Goal: Task Accomplishment & Management: Complete application form

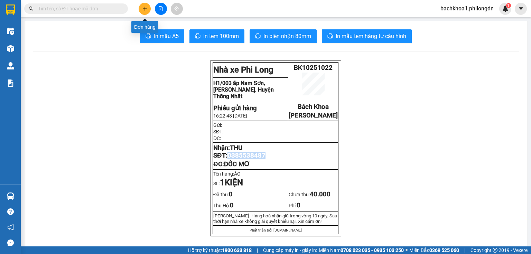
click at [145, 14] on button at bounding box center [145, 9] width 12 height 12
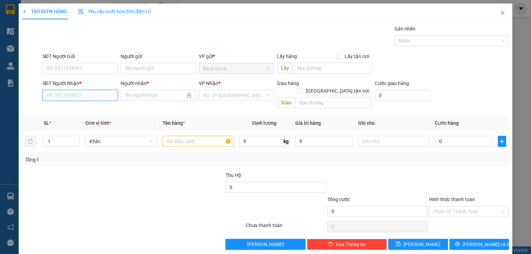
click at [85, 99] on input "SĐT Người Nhận *" at bounding box center [80, 95] width 75 height 11
click at [81, 107] on div "0329031859 - [PERSON_NAME]" at bounding box center [80, 109] width 68 height 8
type input "0329031859"
type input "TRANG TRẦN"
type input "[PERSON_NAME]"
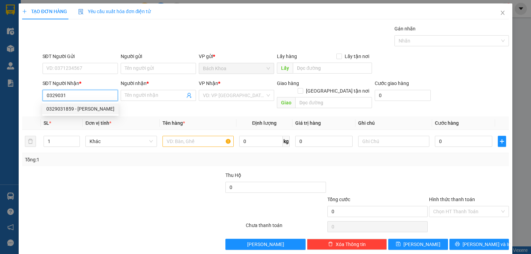
type input "30.000"
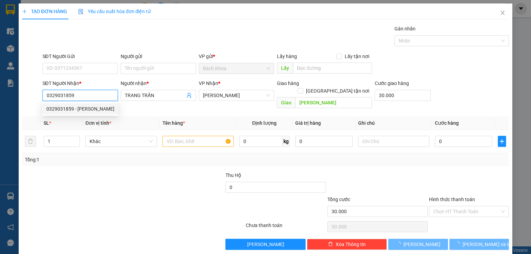
type input "70.000"
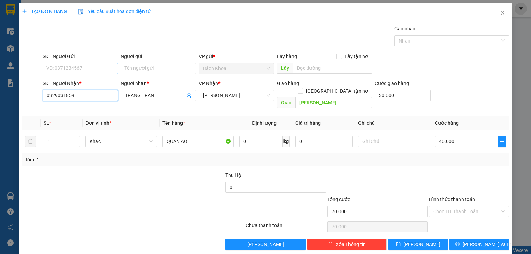
type input "0329031859"
click at [84, 66] on input "SĐT Người Gửi" at bounding box center [80, 68] width 75 height 11
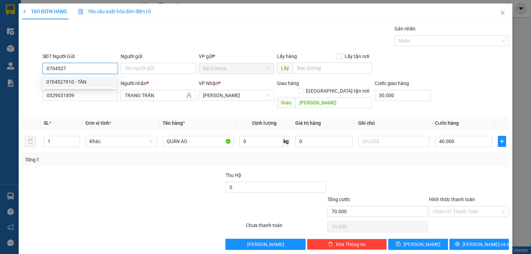
click at [84, 81] on div "0704527910 - TẤN" at bounding box center [79, 82] width 66 height 8
type input "0704527910"
type input "TẤN"
type input "0704527910"
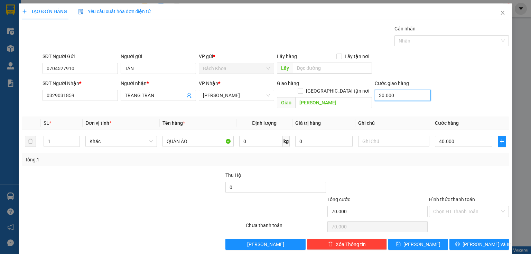
click at [410, 95] on input "30.000" at bounding box center [403, 95] width 56 height 11
type input "0"
type input "40.000"
type input "0"
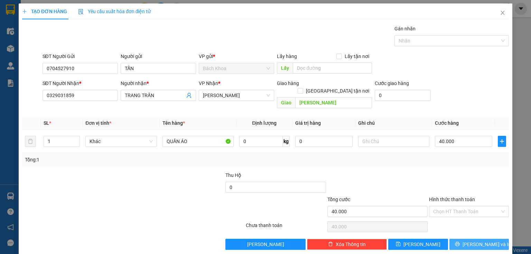
click at [481, 241] on span "[PERSON_NAME] và In" at bounding box center [486, 245] width 48 height 8
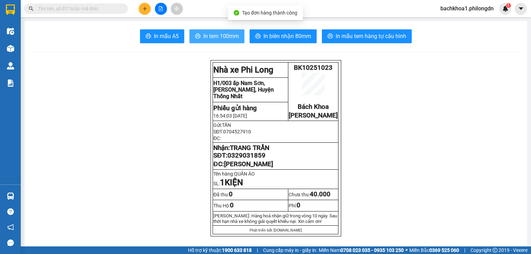
click at [224, 36] on span "In tem 100mm" at bounding box center [221, 36] width 36 height 9
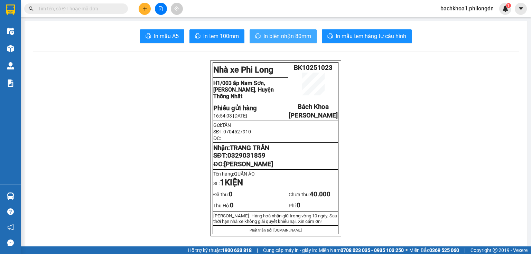
click at [271, 37] on span "In biên nhận 80mm" at bounding box center [287, 36] width 48 height 9
click at [233, 159] on span "0329031859" at bounding box center [246, 156] width 38 height 8
copy span "0329031859"
click at [144, 4] on button at bounding box center [145, 9] width 12 height 12
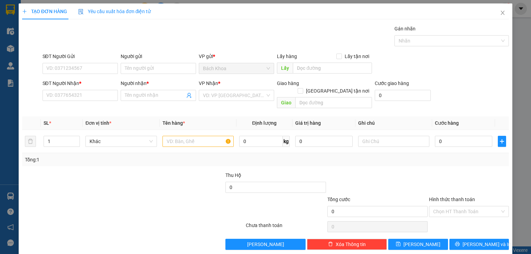
click at [88, 101] on div "SĐT Người Nhận * VD: 0377654321" at bounding box center [80, 91] width 75 height 24
click at [88, 100] on input "SĐT Người Nhận *" at bounding box center [80, 95] width 75 height 11
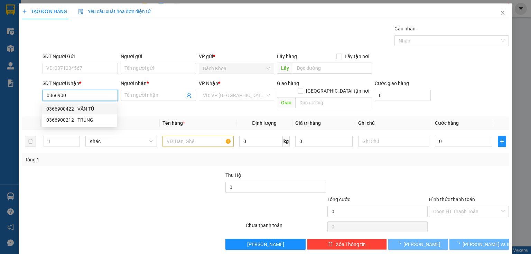
click at [87, 109] on div "0366900422 - VĂN TÚ" at bounding box center [79, 109] width 66 height 8
type input "0366900422"
type input "VĂN TÚ"
type input "DỐC MƠ 2"
type input "50.000"
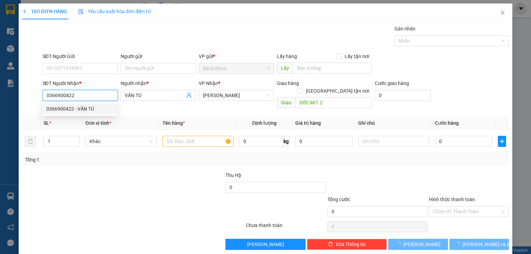
type input "50.000"
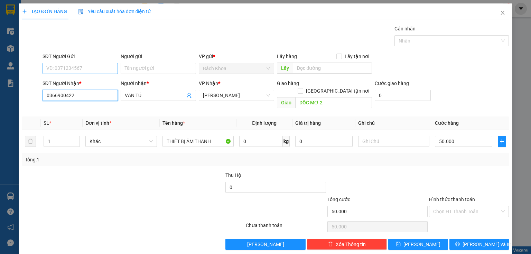
type input "0366900422"
click at [73, 64] on input "SĐT Người Gửi" at bounding box center [80, 68] width 75 height 11
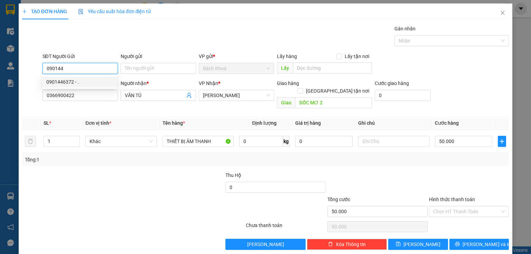
click at [86, 82] on div "0901446372 - ." at bounding box center [79, 82] width 66 height 8
type input "0901446372"
type input "."
type input "0901446372"
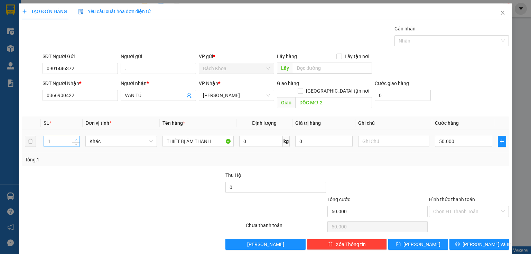
type input "2"
click at [74, 138] on span "up" at bounding box center [76, 140] width 4 height 4
click at [458, 136] on input "50.000" at bounding box center [463, 141] width 57 height 11
type input "1"
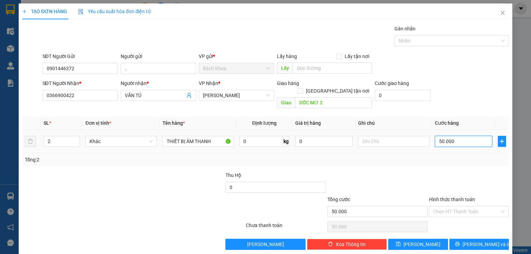
type input "1"
type input "10"
type input "100"
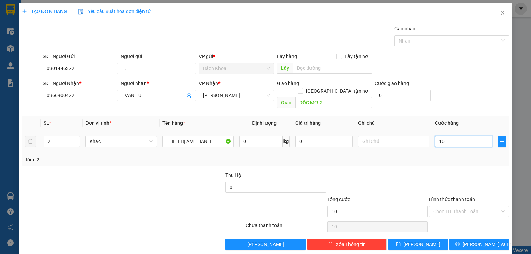
type input "100"
type input "1.000"
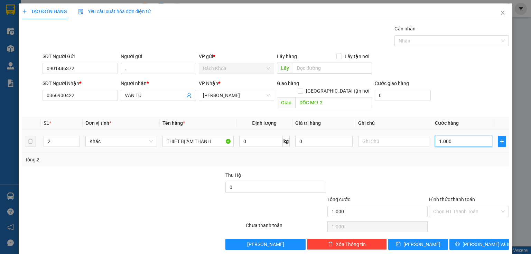
type input "10.000"
type input "100.000"
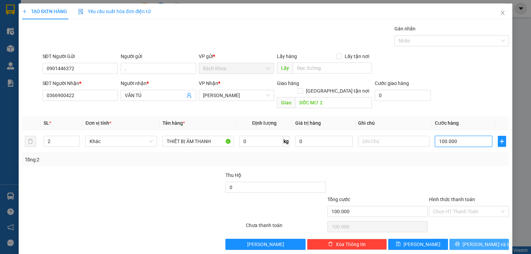
type input "100.000"
click at [489, 239] on button "[PERSON_NAME] và In" at bounding box center [479, 244] width 60 height 11
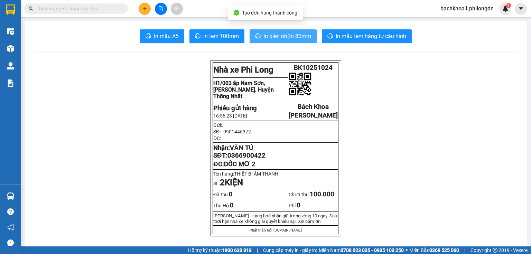
click at [273, 31] on button "In biên nhận 80mm" at bounding box center [283, 36] width 67 height 14
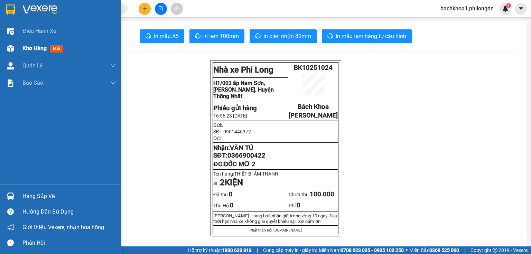
drag, startPoint x: 29, startPoint y: 50, endPoint x: 41, endPoint y: 50, distance: 11.7
click at [30, 50] on span "Kho hàng" at bounding box center [34, 48] width 24 height 7
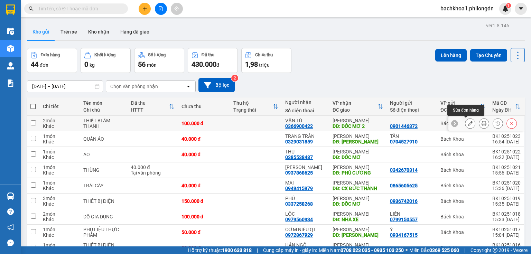
click at [467, 126] on button at bounding box center [470, 123] width 10 height 12
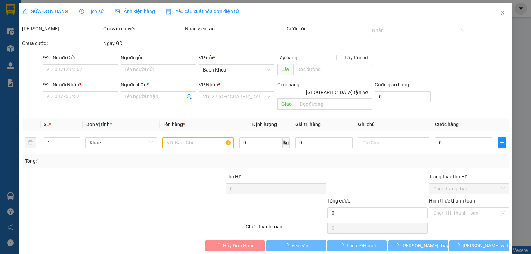
type input "0901446372"
type input "."
type input "0366900422"
type input "VĂN TÚ"
type input "DỐC MƠ 2"
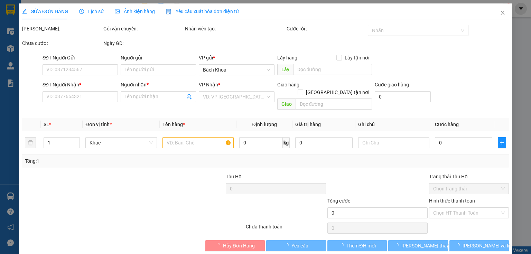
type input "100.000"
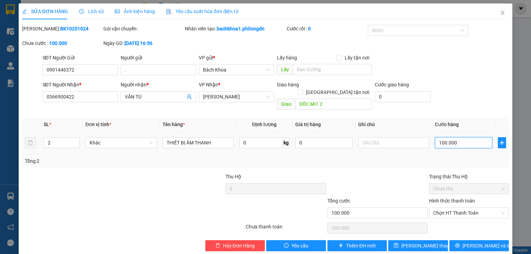
click at [469, 137] on input "100.000" at bounding box center [463, 142] width 57 height 11
type input "1"
type input "13"
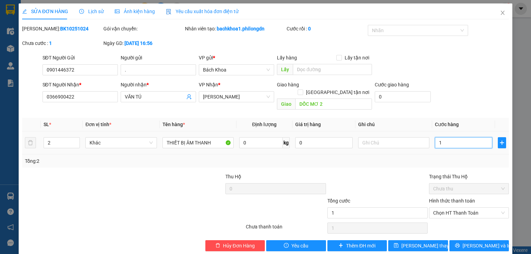
type input "13"
type input "130"
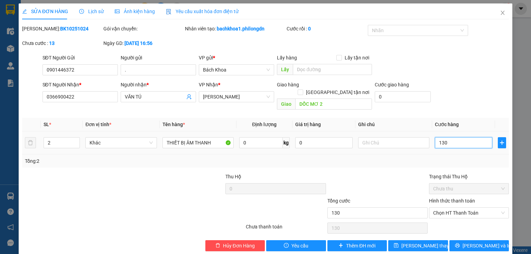
type input "1.300"
type input "13.000"
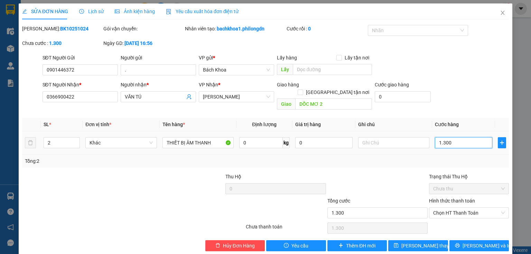
type input "13.000"
type input "130.000"
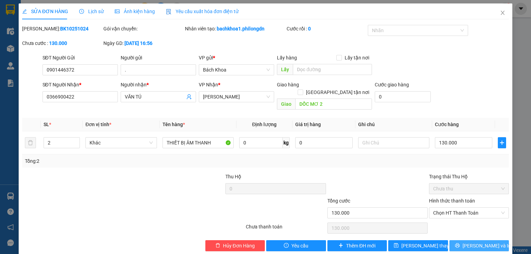
click at [479, 242] on span "[PERSON_NAME] và In" at bounding box center [486, 246] width 48 height 8
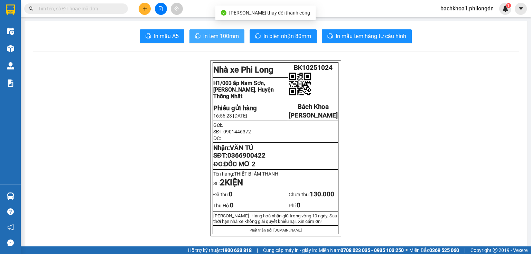
click at [205, 36] on span "In tem 100mm" at bounding box center [221, 36] width 36 height 9
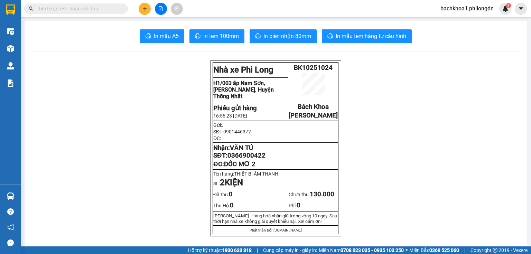
click at [252, 159] on span "0366900422" at bounding box center [246, 156] width 38 height 8
drag, startPoint x: 252, startPoint y: 161, endPoint x: 209, endPoint y: 50, distance: 119.3
click at [267, 38] on span "In biên nhận 80mm" at bounding box center [287, 36] width 48 height 9
click at [250, 159] on span "0366900422" at bounding box center [246, 156] width 38 height 8
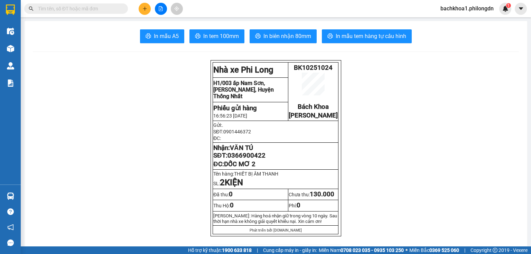
click at [250, 159] on span "0366900422" at bounding box center [246, 156] width 38 height 8
click at [139, 8] on button at bounding box center [145, 9] width 12 height 12
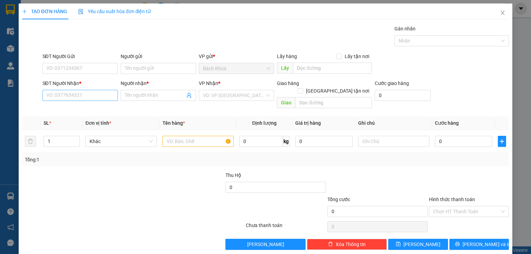
drag, startPoint x: 88, startPoint y: 82, endPoint x: 97, endPoint y: 92, distance: 13.2
click at [97, 92] on div "SĐT Người Nhận * VD: 0377654321" at bounding box center [80, 91] width 75 height 24
click at [97, 92] on input "SĐT Người Nhận *" at bounding box center [80, 95] width 75 height 11
click at [68, 112] on div "0374058969 - BÔNG" at bounding box center [79, 109] width 66 height 8
type input "0374058969"
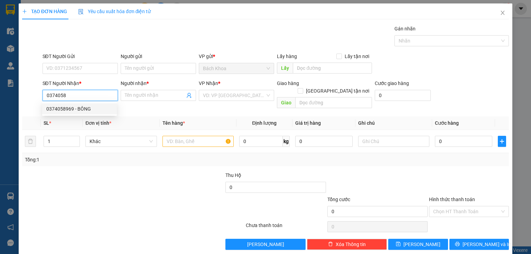
type input "BÔNG"
type input "[PERSON_NAME] SEN PHÚ CƯỜNG"
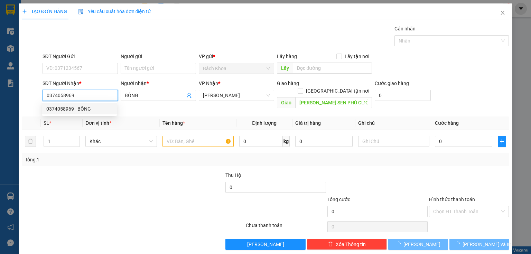
type input "40.000"
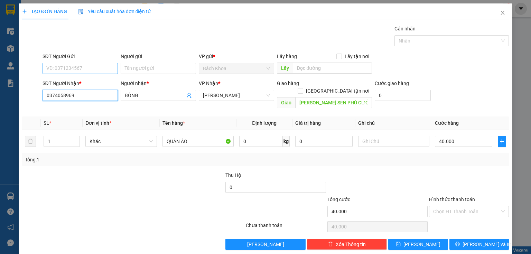
type input "0374058969"
click at [79, 69] on input "SĐT Người Gửi" at bounding box center [80, 68] width 75 height 11
click at [87, 93] on div "0373747581" at bounding box center [79, 93] width 66 height 8
type input "0373747581"
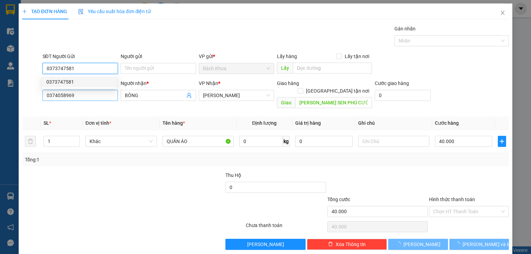
type input "60.000"
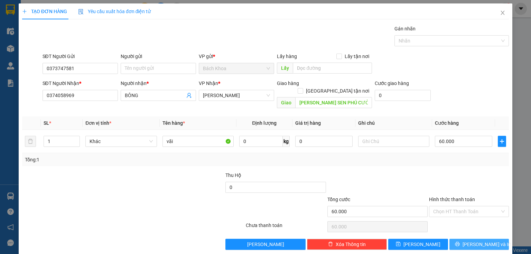
click at [498, 239] on button "[PERSON_NAME] và In" at bounding box center [479, 244] width 60 height 11
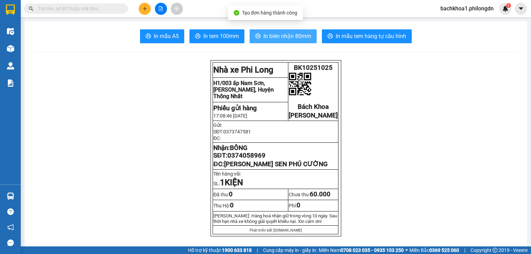
click at [297, 39] on span "In biên nhận 80mm" at bounding box center [287, 36] width 48 height 9
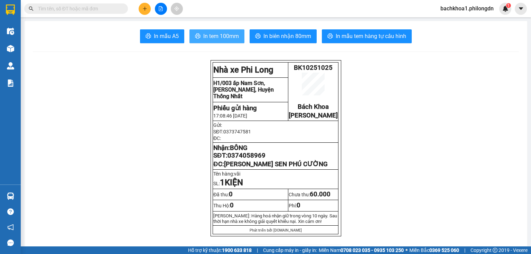
click at [231, 35] on span "In tem 100mm" at bounding box center [221, 36] width 36 height 9
click at [255, 159] on span "0374058969" at bounding box center [246, 156] width 38 height 8
click at [145, 10] on icon "plus" at bounding box center [144, 9] width 0 height 4
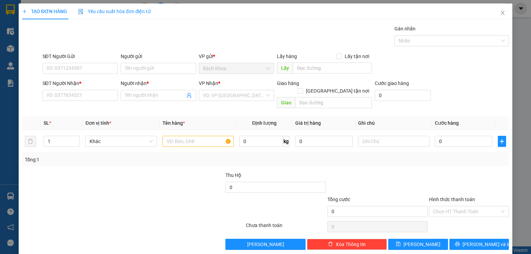
click at [90, 102] on div "SĐT Người Nhận * VD: 0377654321" at bounding box center [80, 91] width 75 height 24
click at [90, 98] on input "SĐT Người Nhận *" at bounding box center [80, 95] width 75 height 11
type input "0327650482"
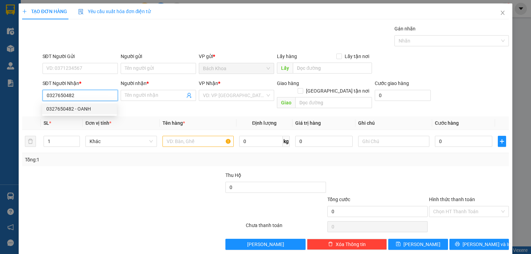
click at [76, 110] on div "0327650482 - OANH" at bounding box center [79, 109] width 66 height 8
type input "OANH"
type input "NHÀ XE"
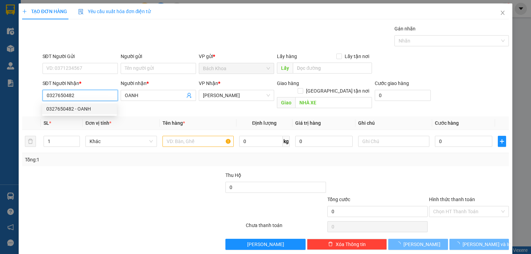
type input "60.000"
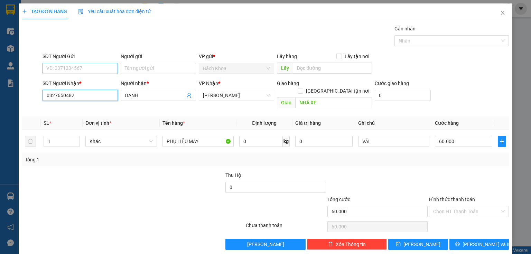
type input "0327650482"
click at [82, 68] on input "SĐT Người Gửi" at bounding box center [80, 68] width 75 height 11
click at [500, 13] on icon "close" at bounding box center [503, 13] width 6 height 6
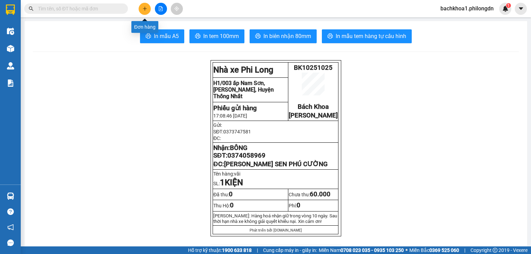
click at [141, 8] on button at bounding box center [145, 9] width 12 height 12
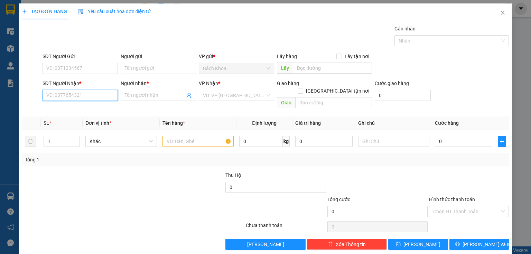
click at [83, 94] on input "SĐT Người Nhận *" at bounding box center [80, 95] width 75 height 11
click at [65, 107] on div "0325737858 - ," at bounding box center [79, 109] width 66 height 8
type input "0325737858"
type input ","
type input "BƯU ĐIỆN [PERSON_NAME]"
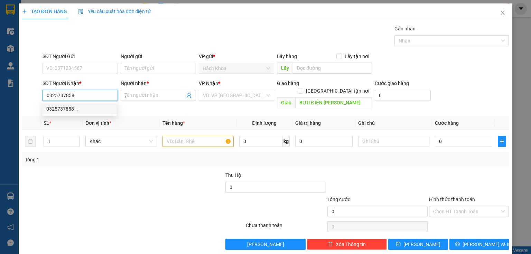
type input "30.000"
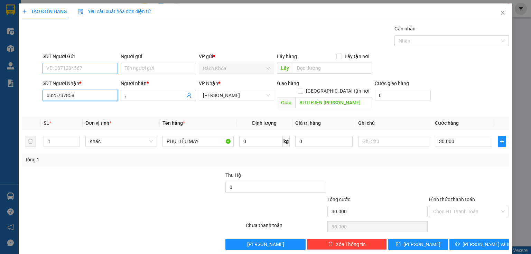
type input "0325737858"
click at [84, 67] on input "SĐT Người Gửi" at bounding box center [80, 68] width 75 height 11
type input "03276"
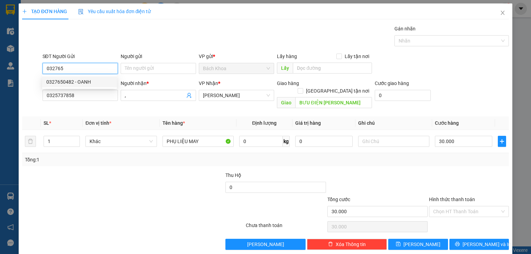
click at [95, 84] on div "0327650482 - OANH" at bounding box center [79, 82] width 66 height 8
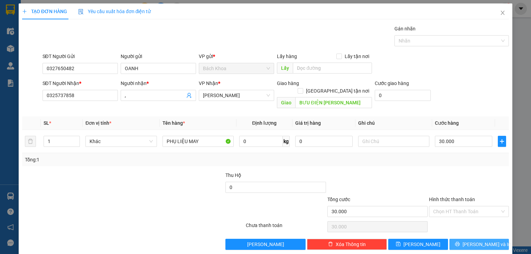
click at [460, 242] on icon "printer" at bounding box center [457, 244] width 5 height 5
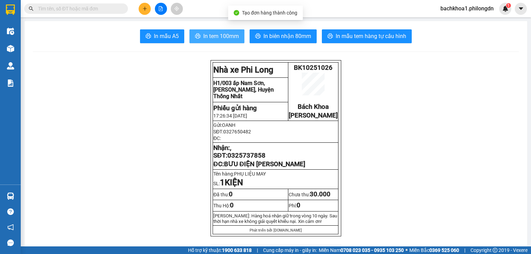
click at [220, 33] on span "In tem 100mm" at bounding box center [221, 36] width 36 height 9
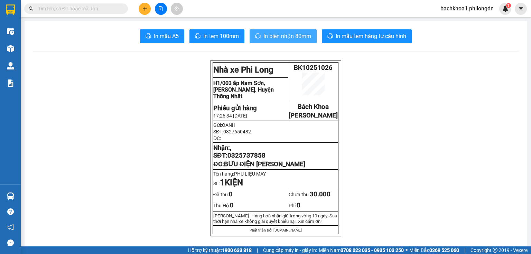
click at [277, 35] on span "In biên nhận 80mm" at bounding box center [287, 36] width 48 height 9
click at [257, 159] on span "0325737858" at bounding box center [246, 156] width 38 height 8
click at [255, 159] on span "0325737858" at bounding box center [246, 156] width 38 height 8
click at [146, 6] on button at bounding box center [145, 9] width 12 height 12
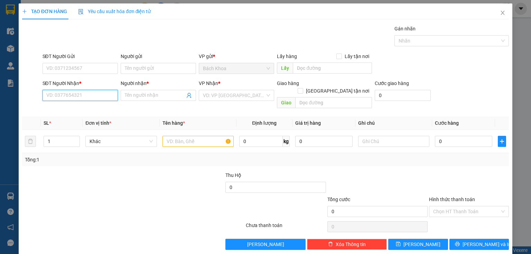
click at [86, 98] on input "SĐT Người Nhận *" at bounding box center [80, 95] width 75 height 11
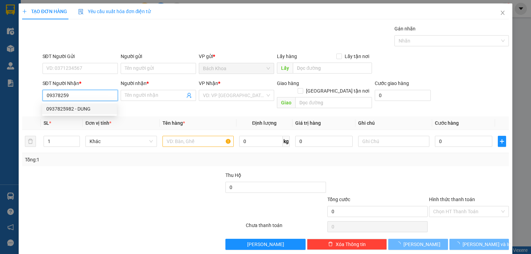
drag, startPoint x: 59, startPoint y: 108, endPoint x: 65, endPoint y: 100, distance: 9.8
click at [59, 108] on div "0937825982 - DUNG" at bounding box center [79, 109] width 66 height 8
type input "0937825982"
type input "DUNG"
type input "SOKLU"
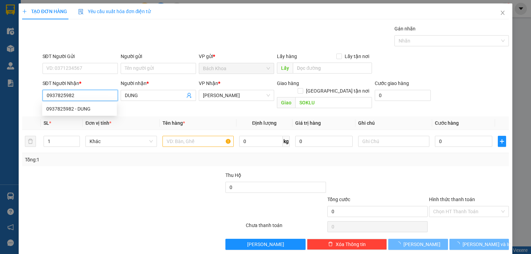
type input "40.000"
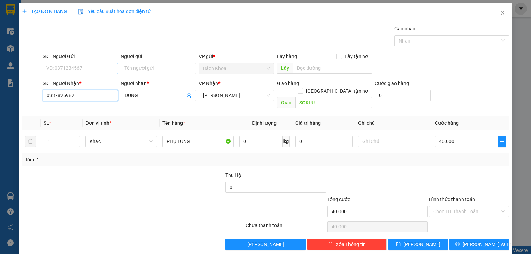
type input "0937825982"
click at [69, 63] on input "SĐT Người Gửi" at bounding box center [80, 68] width 75 height 11
click at [79, 90] on div "0903168040" at bounding box center [79, 93] width 66 height 8
type input "0903168040"
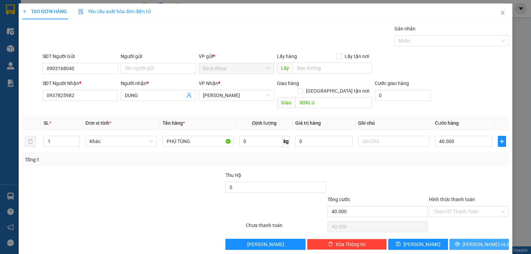
click at [467, 239] on button "[PERSON_NAME] và In" at bounding box center [479, 244] width 60 height 11
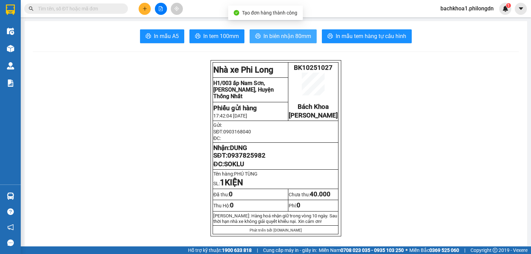
click at [273, 37] on span "In biên nhận 80mm" at bounding box center [287, 36] width 48 height 9
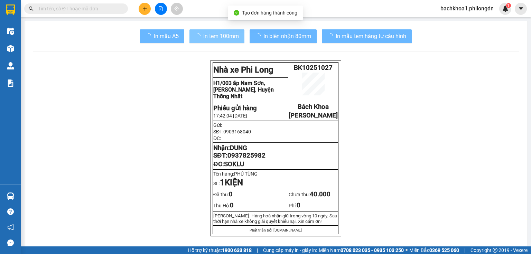
drag, startPoint x: 271, startPoint y: 24, endPoint x: 209, endPoint y: 34, distance: 62.9
click at [210, 34] on span "In tem 100mm" at bounding box center [221, 36] width 36 height 9
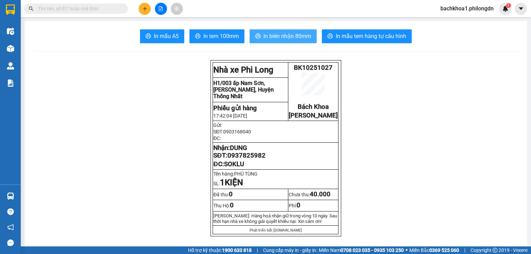
click at [282, 35] on span "In biên nhận 80mm" at bounding box center [287, 36] width 48 height 9
click at [247, 159] on span "0937825982" at bounding box center [246, 156] width 38 height 8
click at [147, 4] on button at bounding box center [145, 9] width 12 height 12
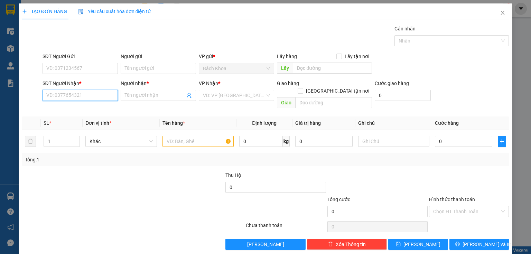
click at [105, 94] on input "SĐT Người Nhận *" at bounding box center [80, 95] width 75 height 11
type input "0368954211"
click at [147, 94] on input "Người nhận *" at bounding box center [155, 96] width 60 height 8
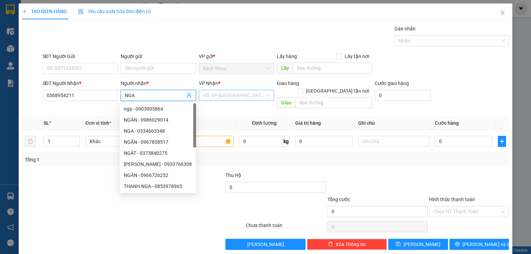
type input "NGA"
click at [250, 95] on input "search" at bounding box center [234, 95] width 62 height 10
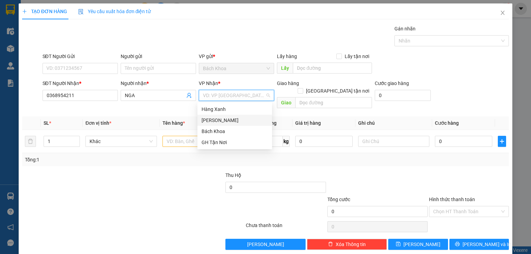
click at [223, 120] on div "[PERSON_NAME]" at bounding box center [234, 120] width 66 height 8
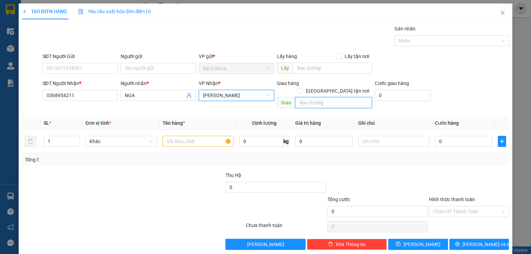
click at [306, 97] on input "text" at bounding box center [333, 102] width 77 height 11
type input "LẠC SƠN"
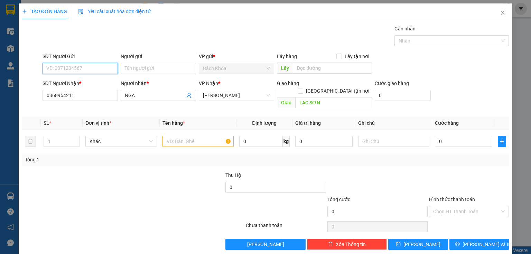
click at [97, 69] on input "SĐT Người Gửi" at bounding box center [80, 68] width 75 height 11
type input "0908920462"
click at [188, 136] on input "text" at bounding box center [197, 141] width 71 height 11
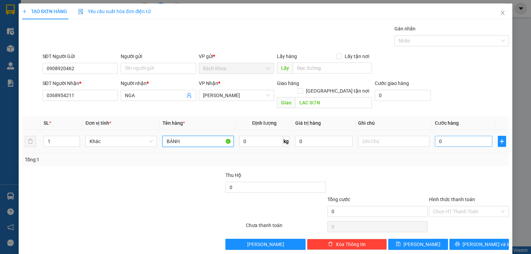
type input "BÁNH"
click at [459, 136] on input "0" at bounding box center [463, 141] width 57 height 11
type input "3"
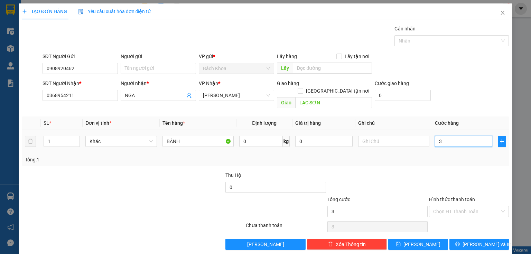
type input "30"
type input "300"
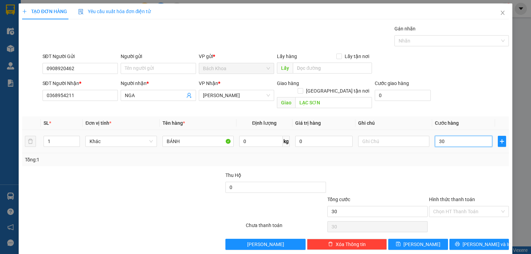
type input "300"
type input "3.000"
click at [440, 206] on input "Hình thức thanh toán" at bounding box center [466, 211] width 67 height 10
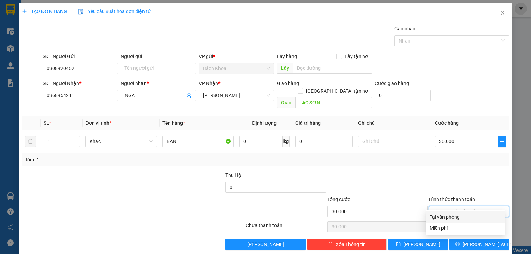
drag, startPoint x: 443, startPoint y: 214, endPoint x: 437, endPoint y: 217, distance: 6.2
click at [437, 217] on div "Tại văn phòng" at bounding box center [465, 217] width 71 height 8
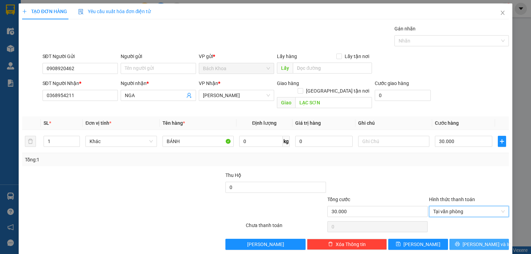
click at [455, 239] on button "[PERSON_NAME] và In" at bounding box center [479, 244] width 60 height 11
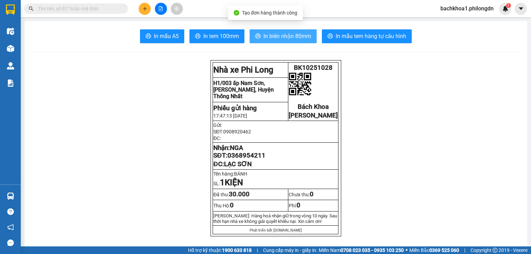
click at [268, 33] on span "In biên nhận 80mm" at bounding box center [287, 36] width 48 height 9
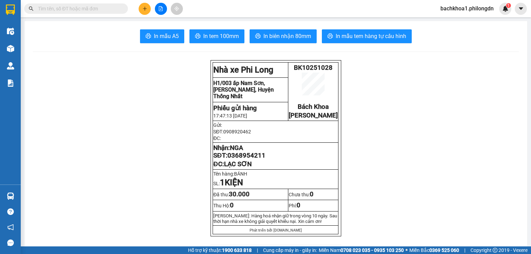
click at [227, 41] on button "In tem 100mm" at bounding box center [216, 36] width 55 height 14
click at [245, 159] on span "0368954211" at bounding box center [246, 156] width 38 height 8
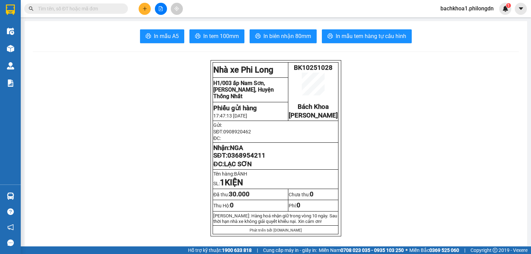
drag, startPoint x: 245, startPoint y: 159, endPoint x: 247, endPoint y: 161, distance: 3.9
